Goal: Information Seeking & Learning: Learn about a topic

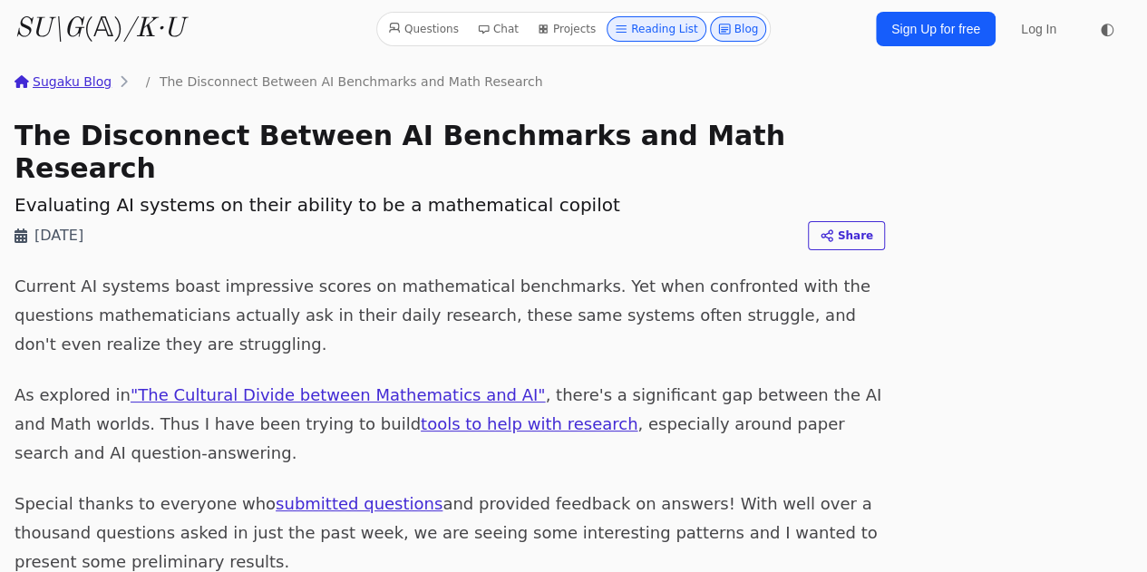
click at [80, 22] on icon "SU\G" at bounding box center [49, 28] width 69 height 27
click at [82, 85] on link "Sugaku Blog" at bounding box center [63, 82] width 97 height 18
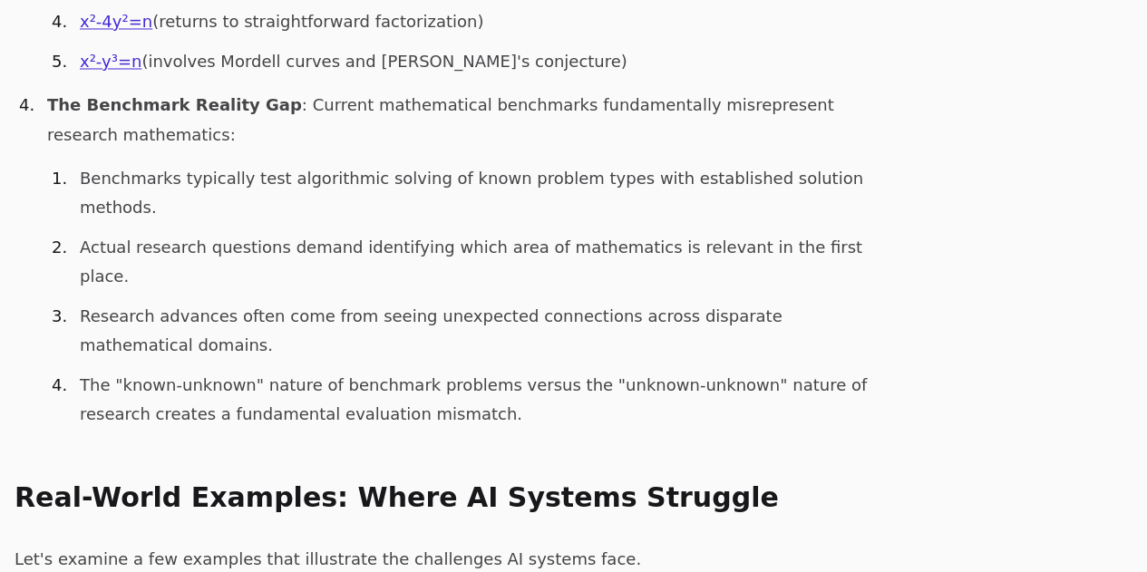
scroll to position [1596, 0]
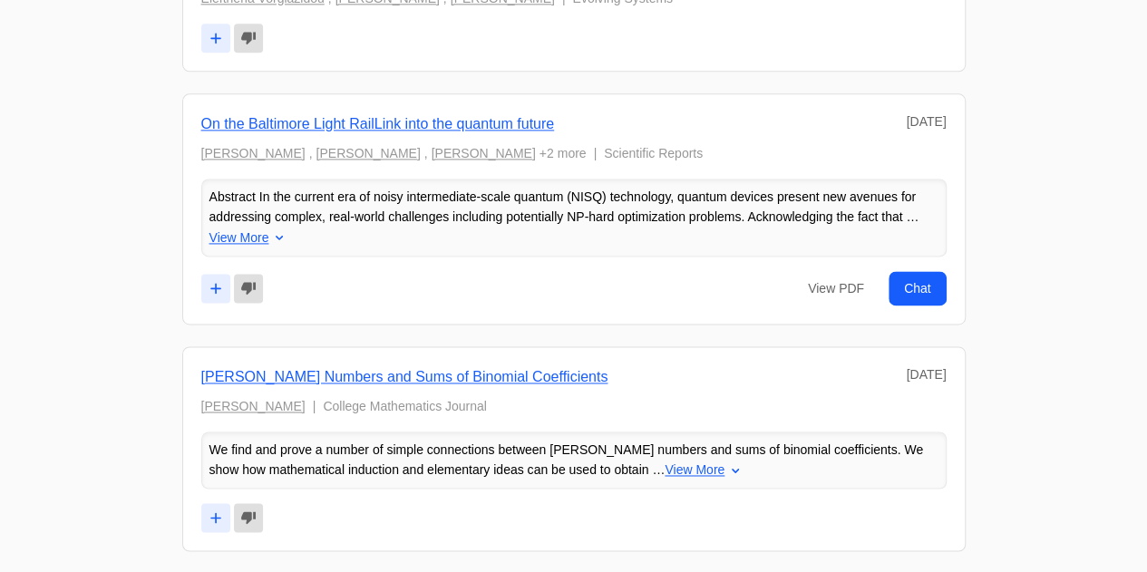
scroll to position [1197, 0]
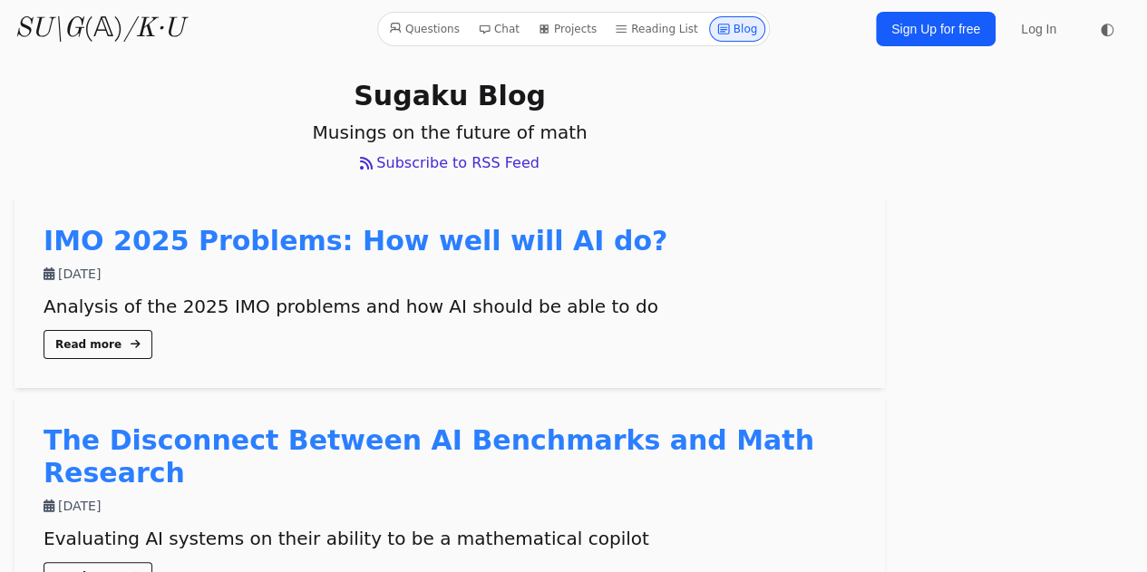
scroll to position [36, 0]
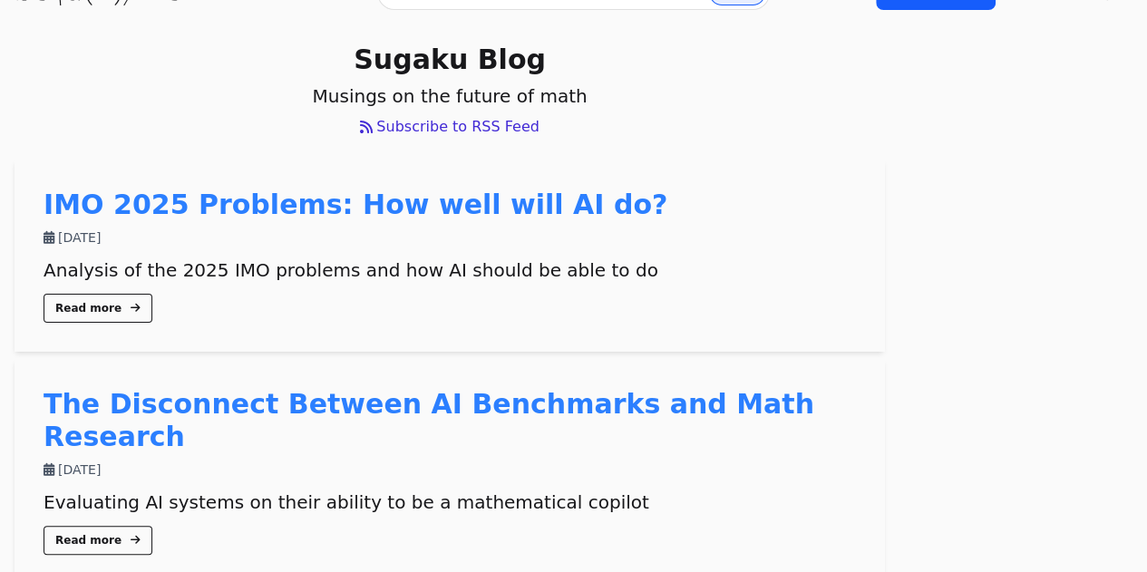
click at [204, 206] on link "IMO 2025 Problems: How well will AI do?" at bounding box center [356, 205] width 624 height 32
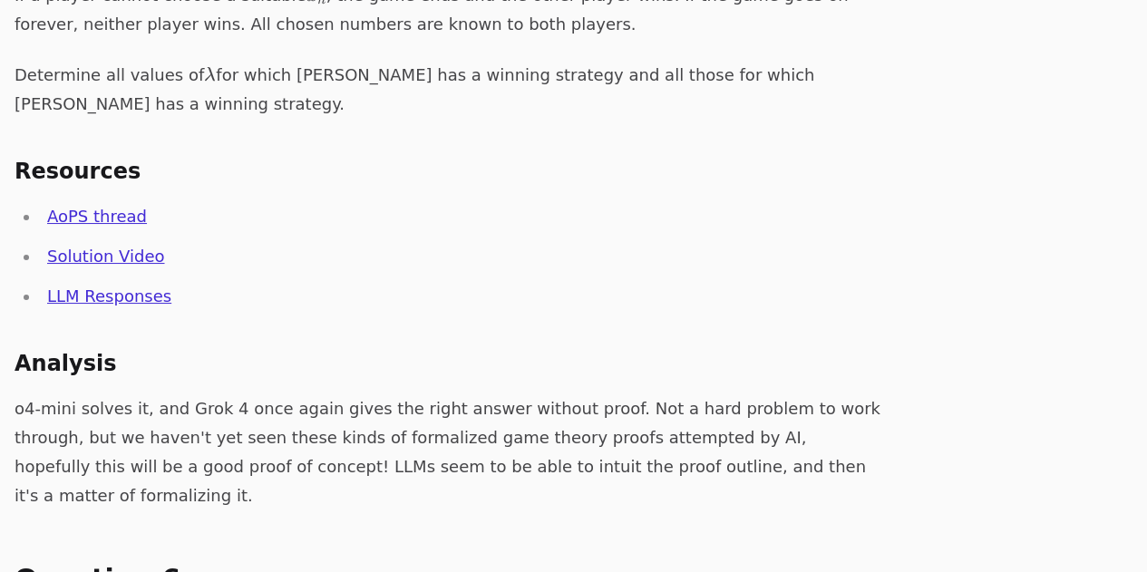
scroll to position [6626, 0]
